Goal: Transaction & Acquisition: Purchase product/service

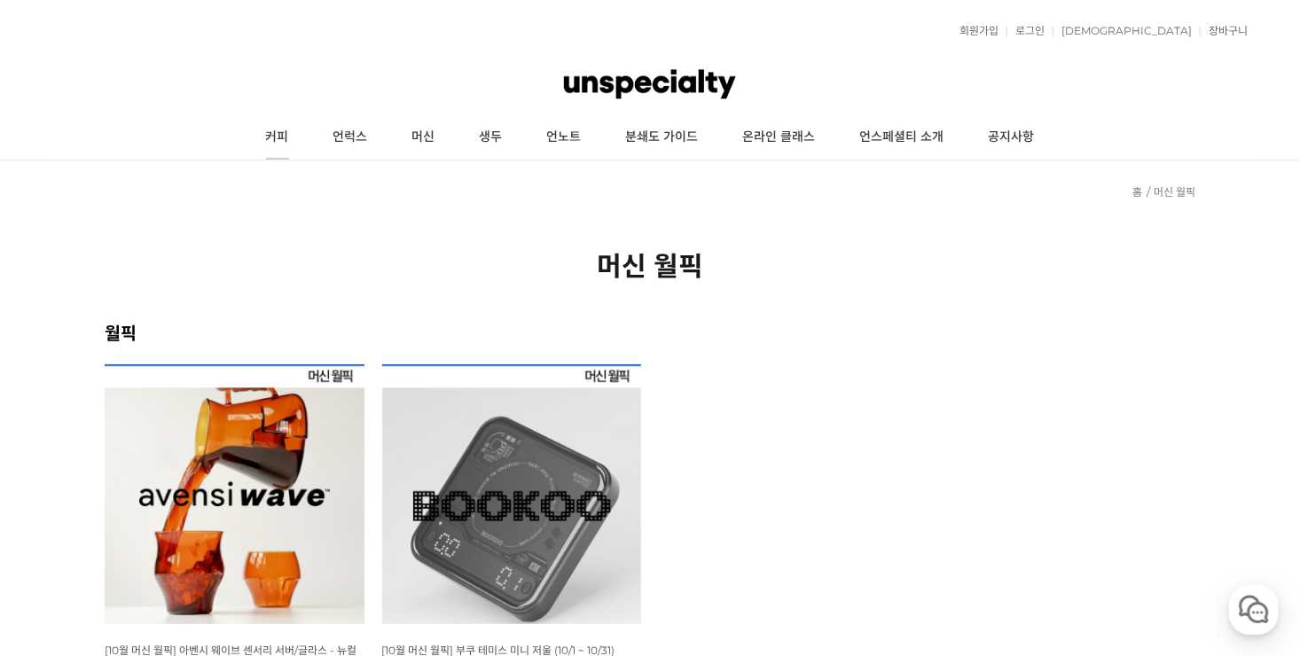
click at [278, 145] on link "커피" at bounding box center [277, 137] width 67 height 44
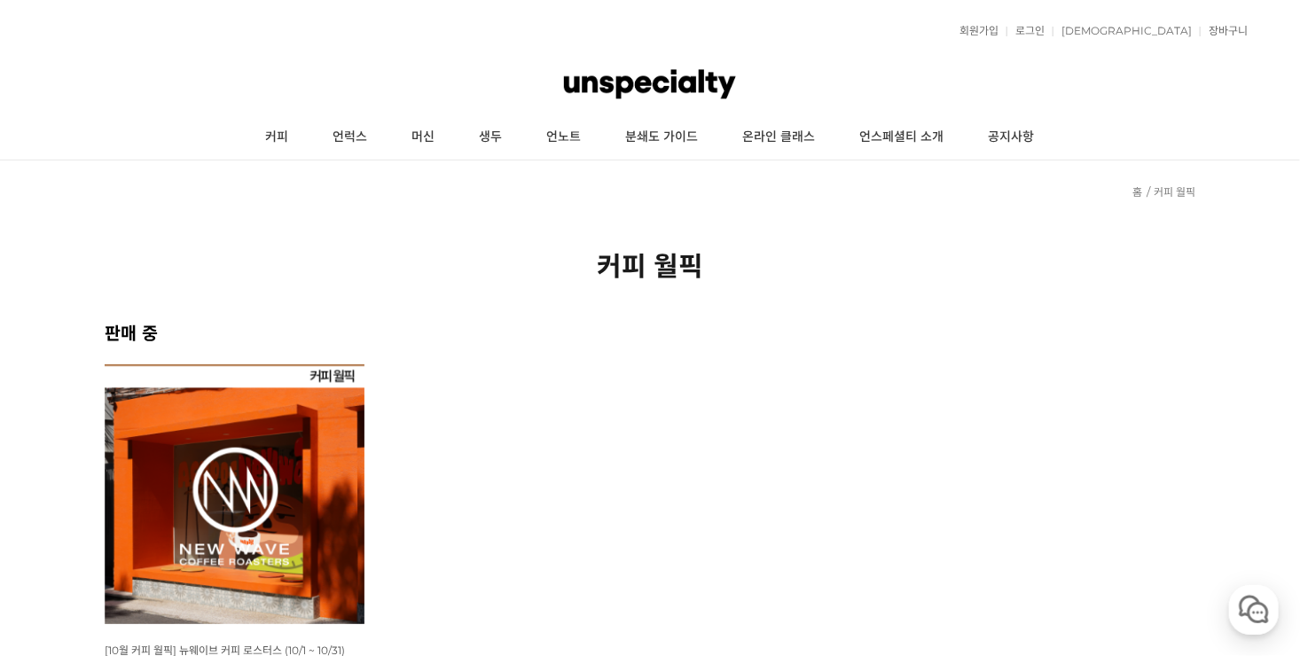
click at [298, 497] on img at bounding box center [235, 494] width 260 height 260
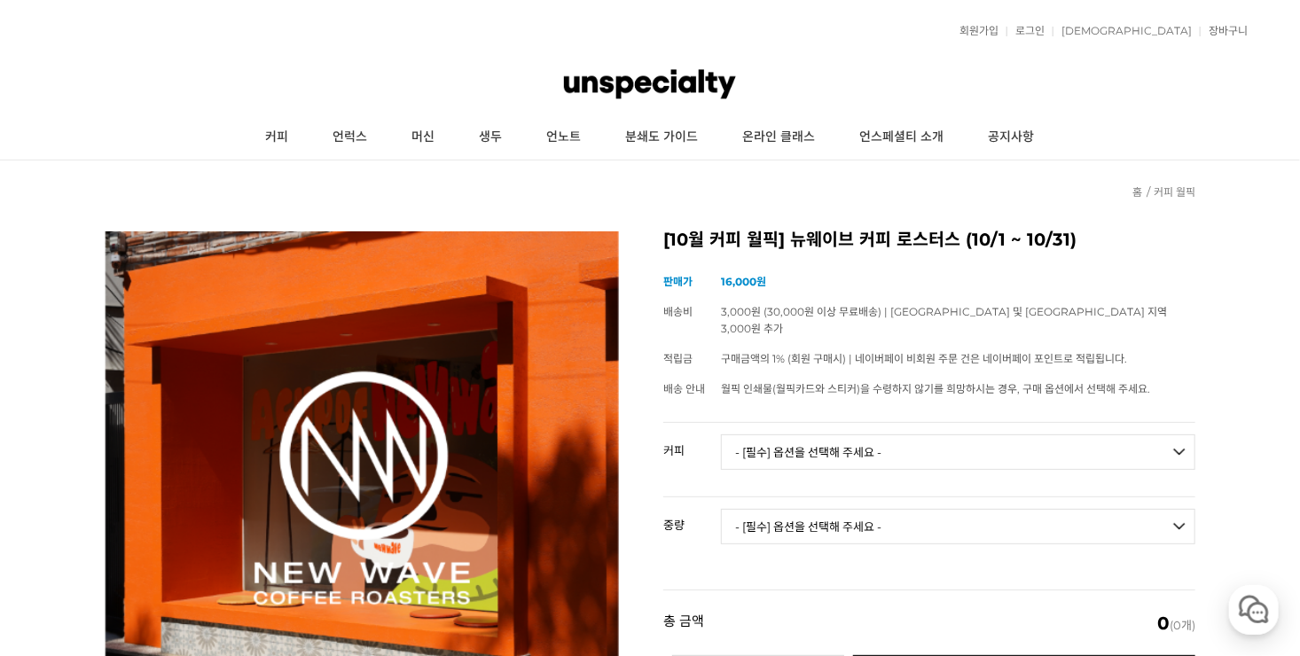
click at [866, 437] on select "- [필수] 옵션을 선택해 주세요 - ------------------- 언스페셜티 분쇄도 가이드 종이 받기 (주문 1건당 최대 1개 제공) …" at bounding box center [958, 451] width 474 height 35
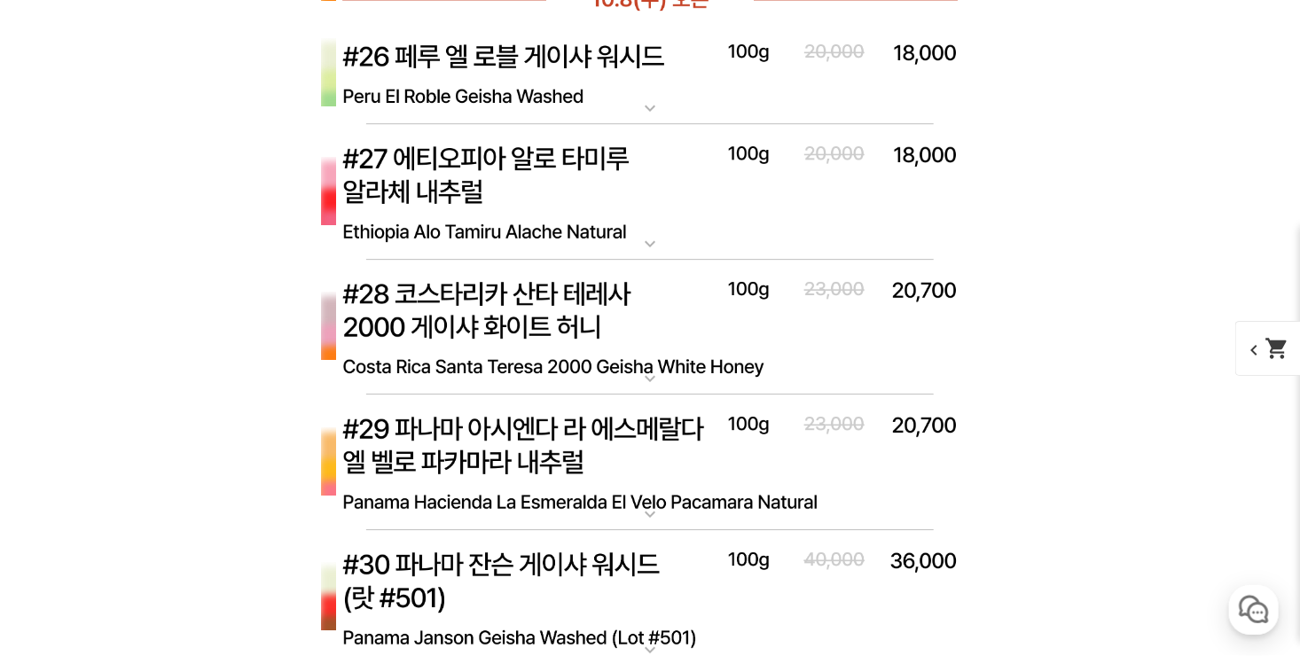
scroll to position [5585, 0]
